Goal: Information Seeking & Learning: Learn about a topic

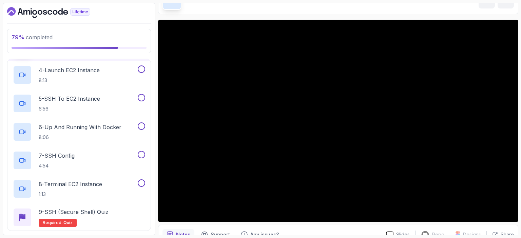
scroll to position [252, 0]
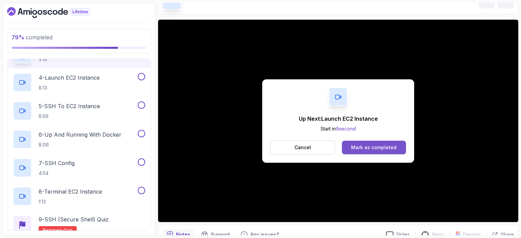
click at [385, 146] on div "Mark as completed" at bounding box center [373, 147] width 45 height 7
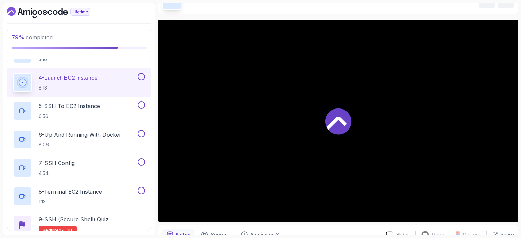
scroll to position [257, 0]
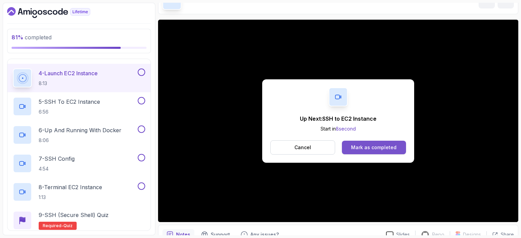
click at [367, 147] on div "Mark as completed" at bounding box center [373, 147] width 45 height 7
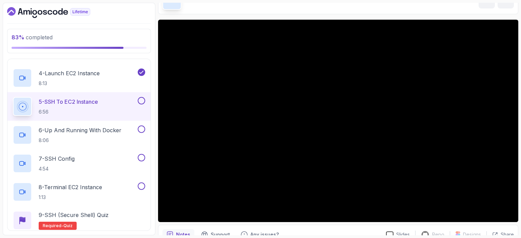
click at [421, 9] on div "Ssh Secure Shell SSH to EC2 Instance SSH to EC2 Instance by [PERSON_NAME]" at bounding box center [338, 0] width 360 height 28
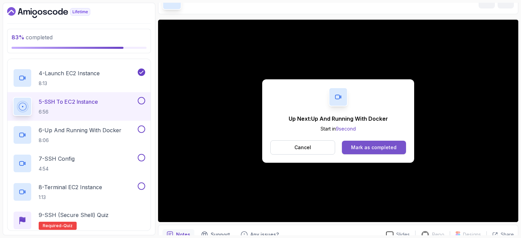
click at [368, 150] on div "Mark as completed" at bounding box center [373, 147] width 45 height 7
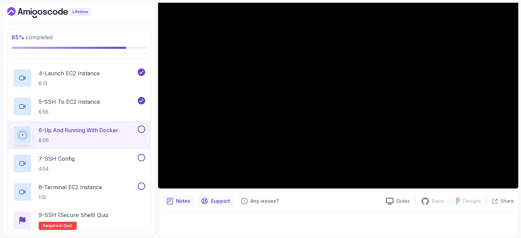
scroll to position [75, 0]
